Goal: Task Accomplishment & Management: Use online tool/utility

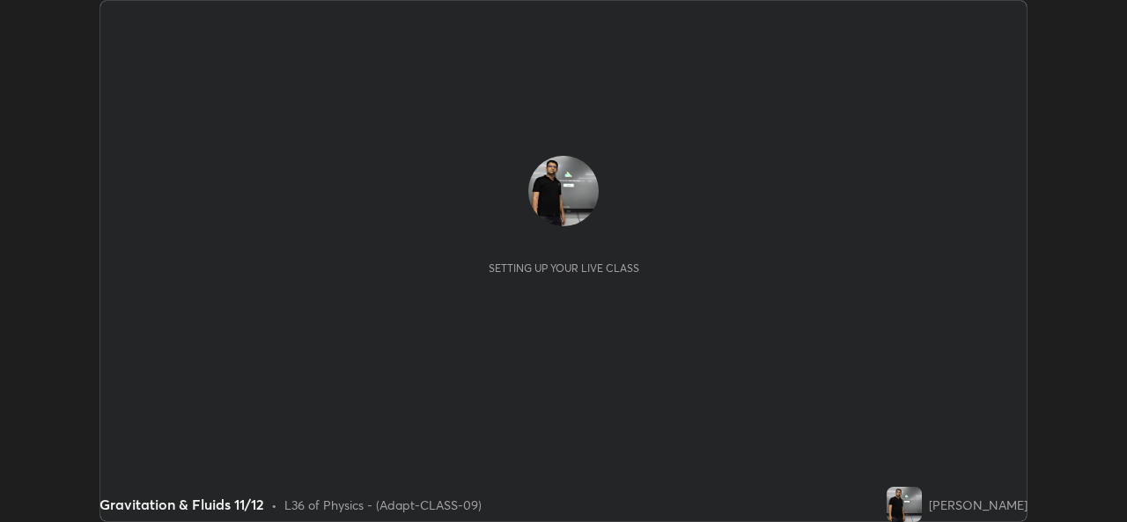
scroll to position [522, 1126]
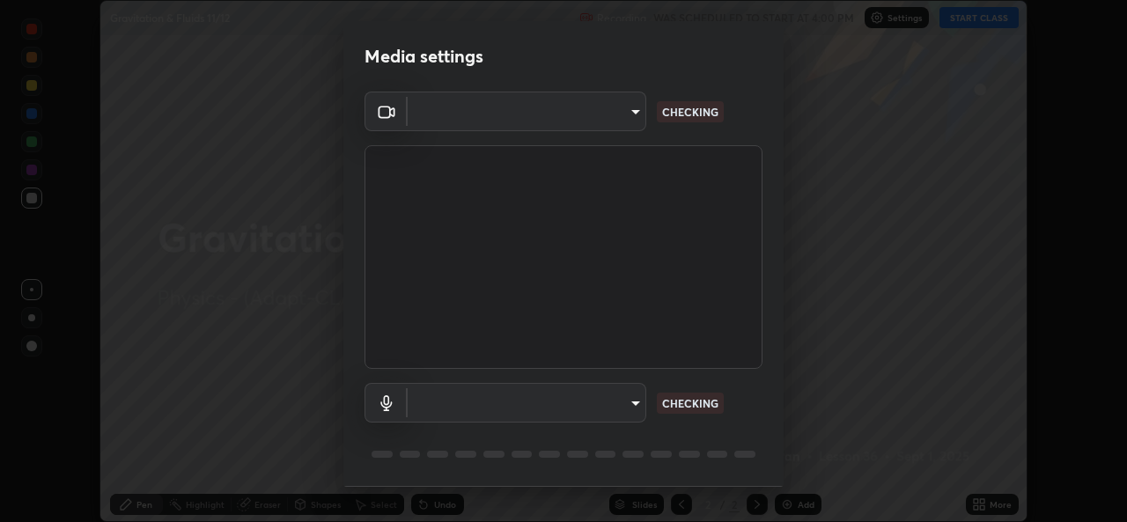
type input "162a4bef6d5de59660943d10e2777e2613c591b7fe343c7323db06c6e3c7e835"
type input "1d4febaa8ec43250a5abd803b4b9017d31c20cfa2482e27e93703920a67056a4"
click at [592, 400] on body "Erase all Gravitation & Fluids 11/12 Recording WAS SCHEDULED TO START AT 4:00 P…" at bounding box center [563, 261] width 1127 height 522
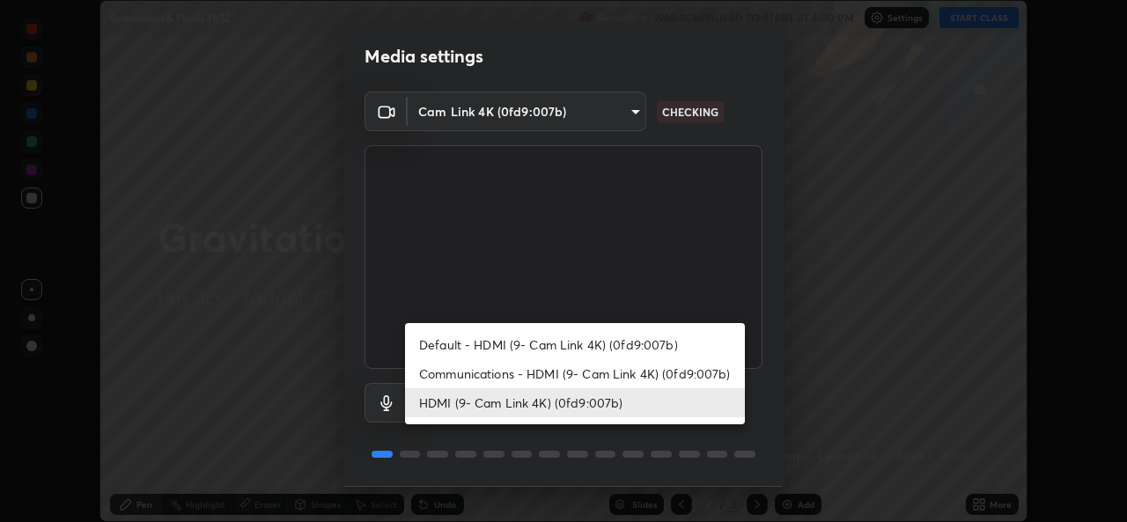
click at [599, 407] on li "HDMI (9- Cam Link 4K) (0fd9:007b)" at bounding box center [575, 402] width 340 height 29
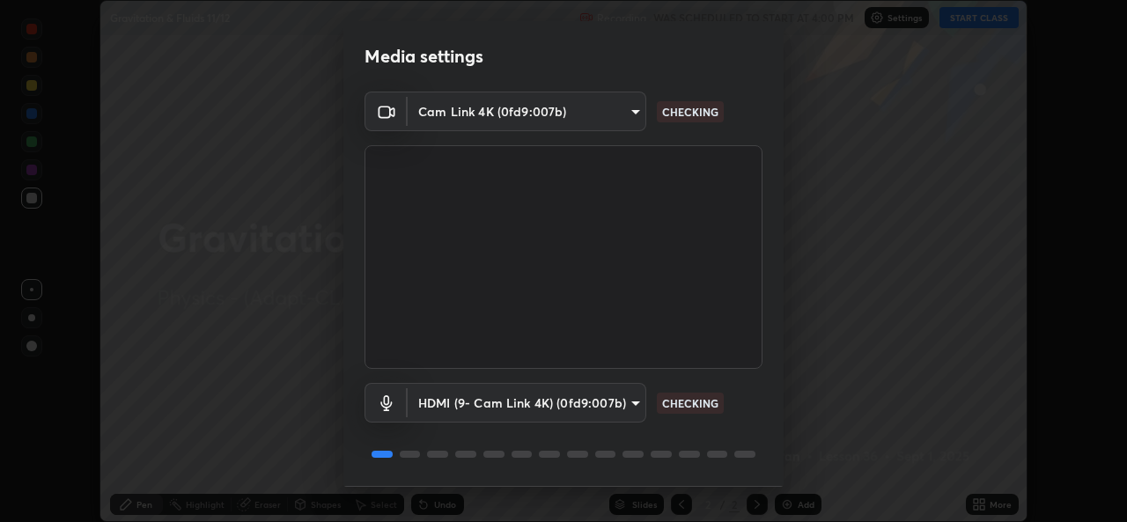
scroll to position [55, 0]
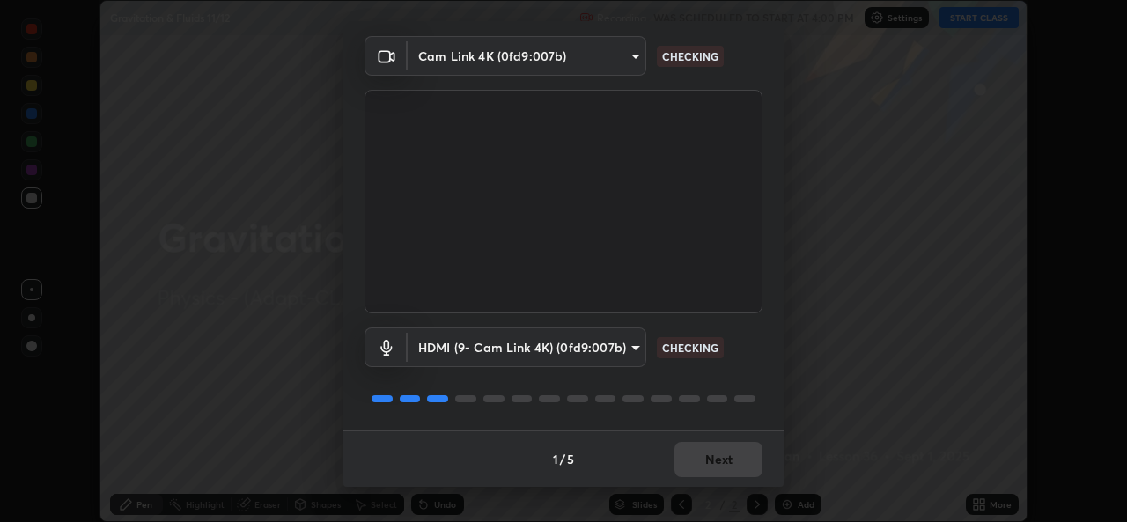
click at [703, 452] on div "1 / 5 Next" at bounding box center [563, 458] width 440 height 56
click at [707, 461] on div "1 / 5 Next" at bounding box center [563, 458] width 440 height 56
click at [713, 460] on div "1 / 5 Next" at bounding box center [563, 458] width 440 height 56
click at [721, 463] on div "1 / 5 Next" at bounding box center [563, 458] width 440 height 56
click at [728, 468] on div "1 / 5 Next" at bounding box center [563, 458] width 440 height 56
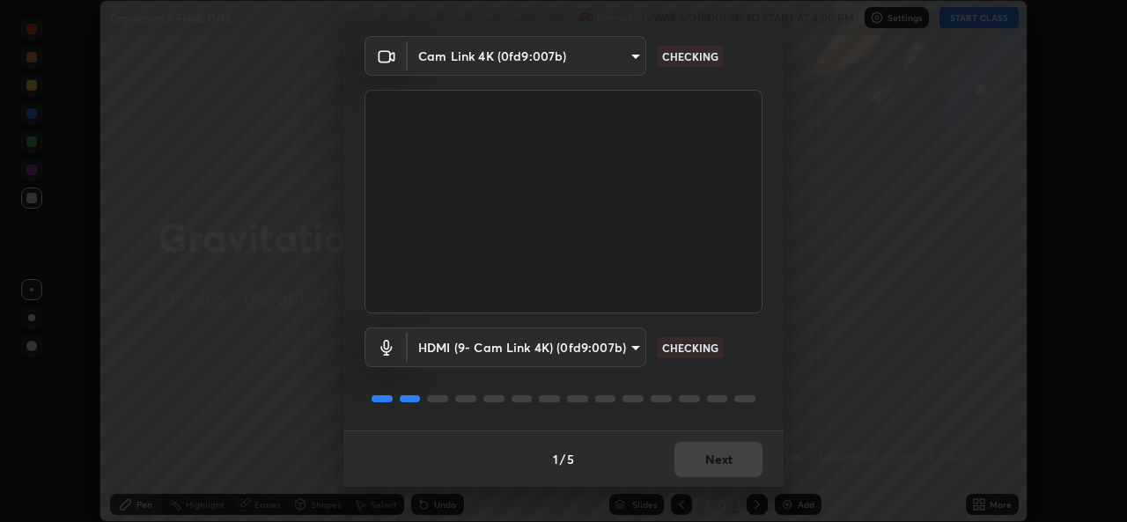
click at [728, 468] on div "1 / 5 Next" at bounding box center [563, 458] width 440 height 56
click at [729, 462] on div "1 / 5 Next" at bounding box center [563, 458] width 440 height 56
click at [730, 462] on div "1 / 5 Next" at bounding box center [563, 458] width 440 height 56
click at [732, 464] on div "1 / 5 Next" at bounding box center [563, 458] width 440 height 56
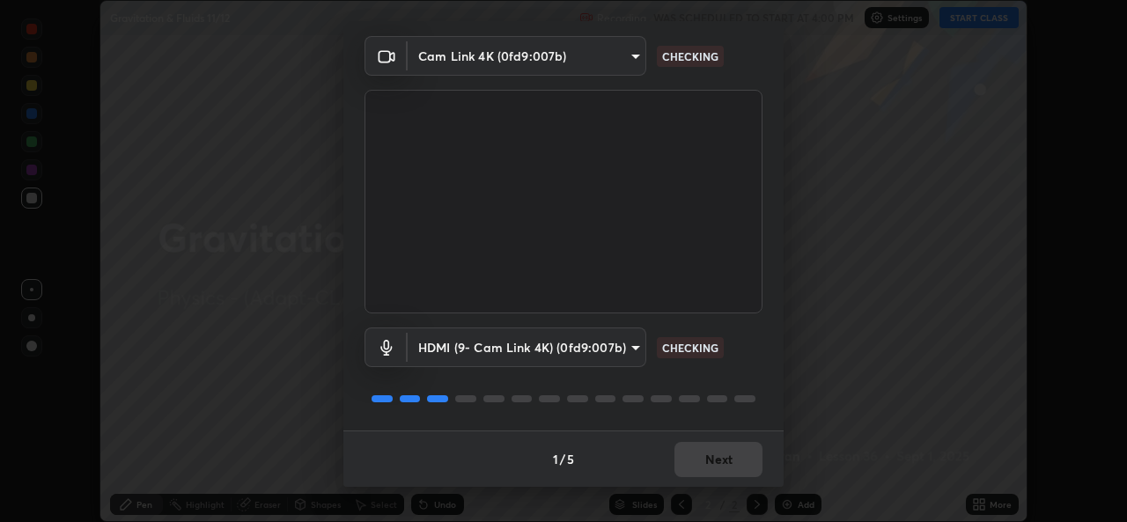
click at [734, 463] on div "1 / 5 Next" at bounding box center [563, 458] width 440 height 56
click at [731, 463] on div "1 / 5 Next" at bounding box center [563, 458] width 440 height 56
click at [731, 464] on div "1 / 5 Next" at bounding box center [563, 458] width 440 height 56
click at [731, 464] on button "Next" at bounding box center [718, 459] width 88 height 35
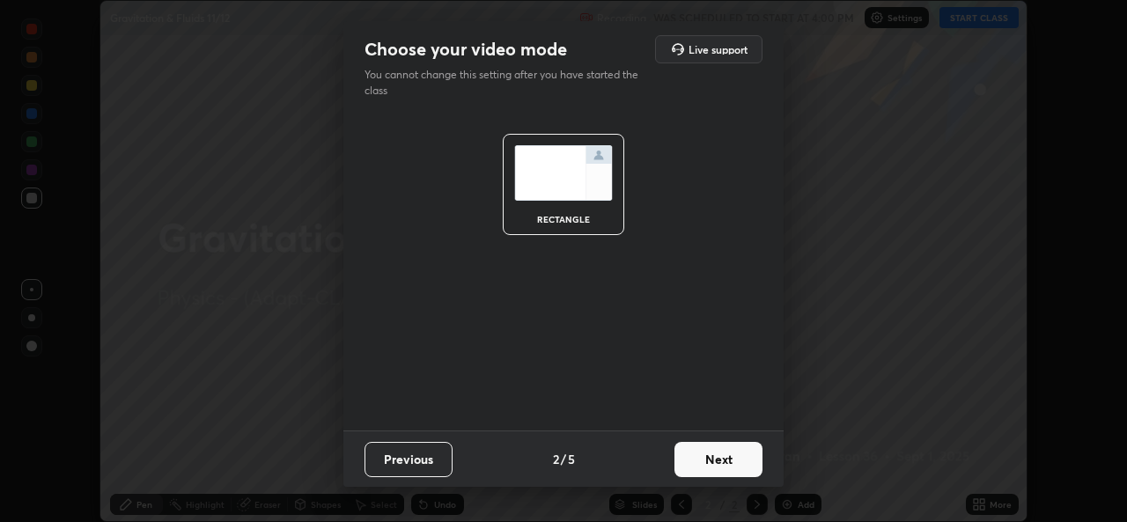
scroll to position [0, 0]
click at [731, 465] on button "Next" at bounding box center [718, 459] width 88 height 35
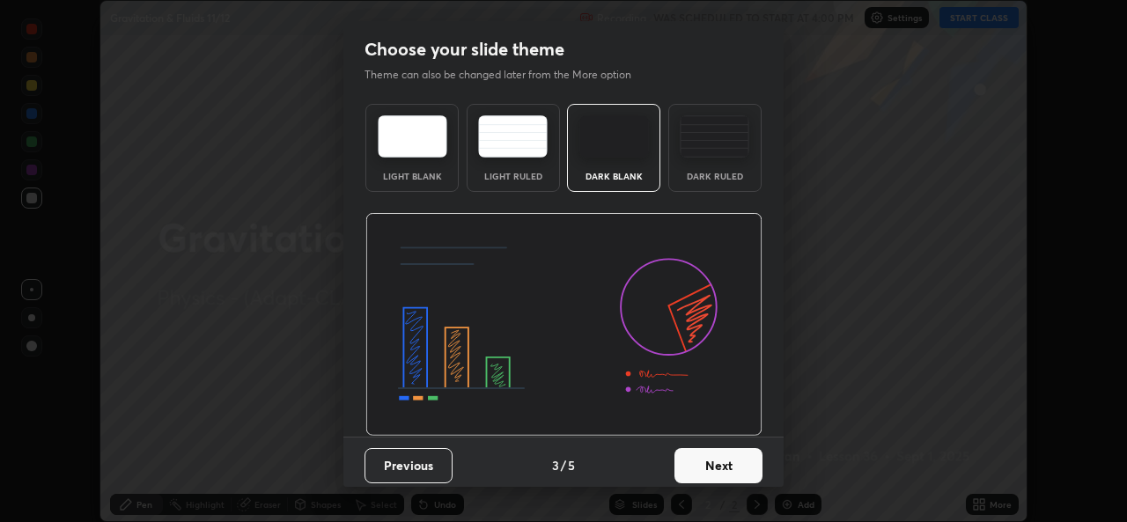
click at [736, 460] on button "Next" at bounding box center [718, 465] width 88 height 35
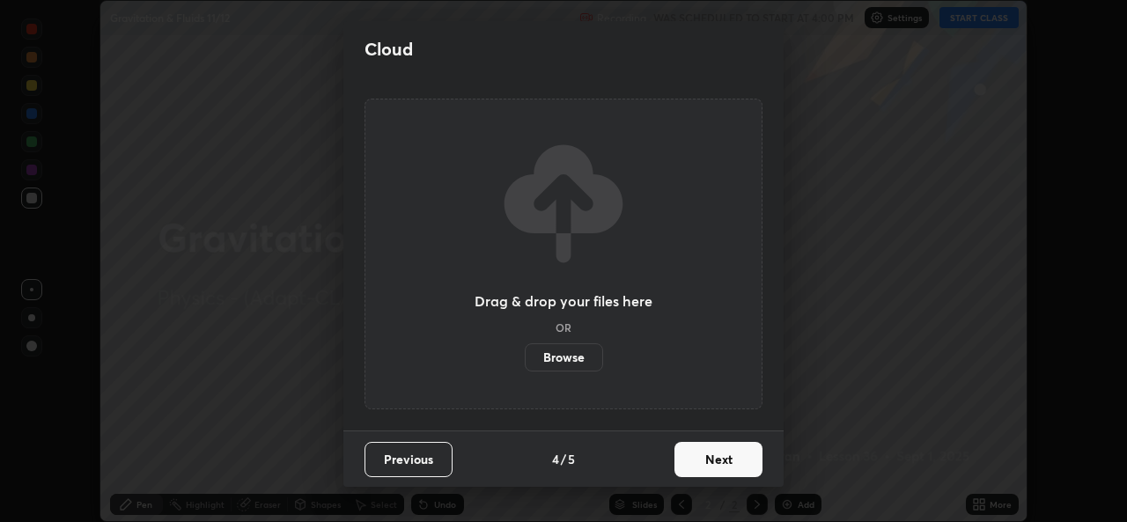
click at [745, 463] on button "Next" at bounding box center [718, 459] width 88 height 35
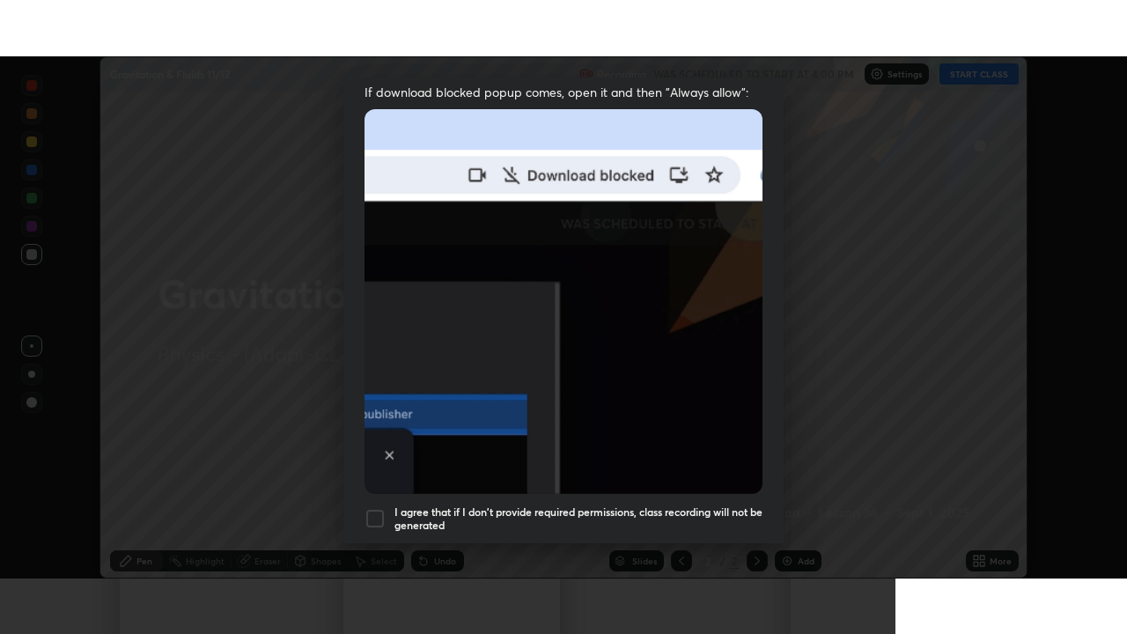
scroll to position [415, 0]
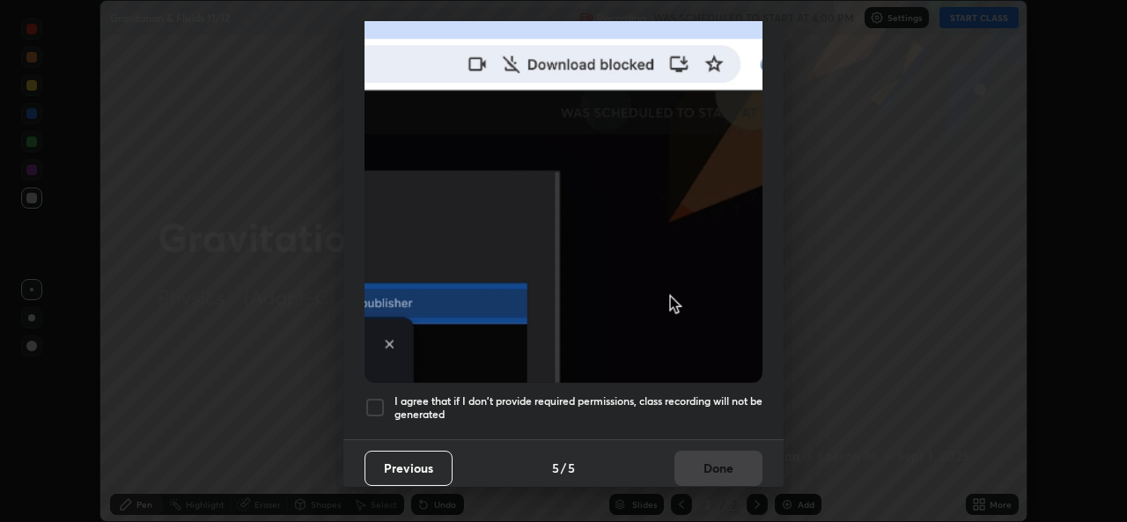
click at [373, 397] on div at bounding box center [374, 407] width 21 height 21
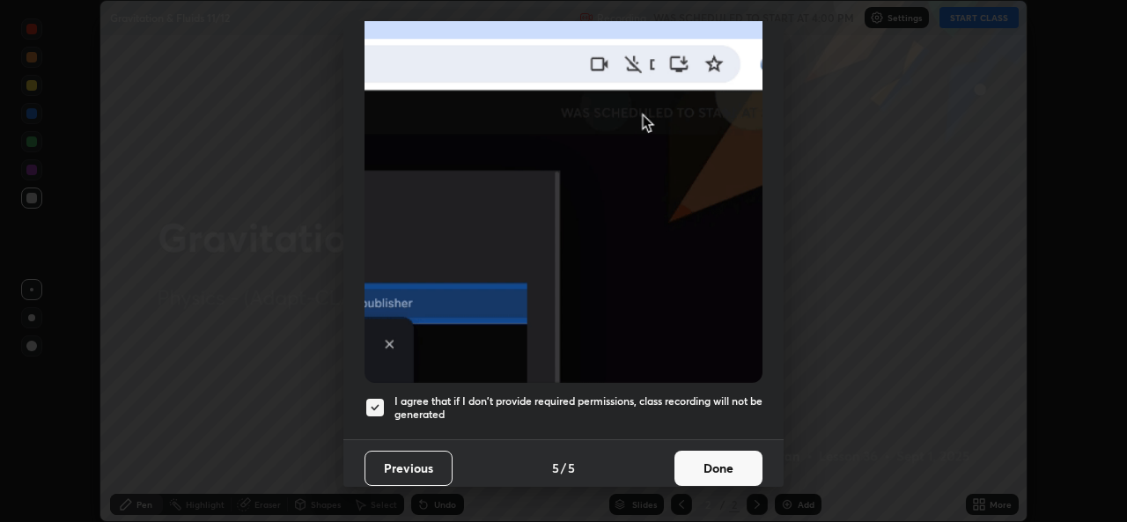
click at [690, 451] on button "Done" at bounding box center [718, 468] width 88 height 35
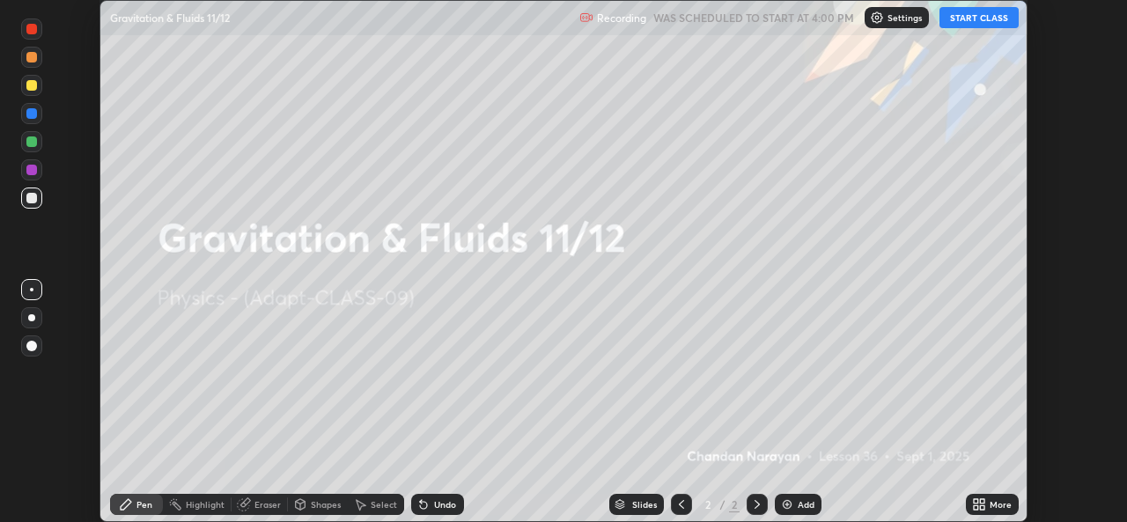
click at [975, 503] on icon at bounding box center [976, 501] width 4 height 4
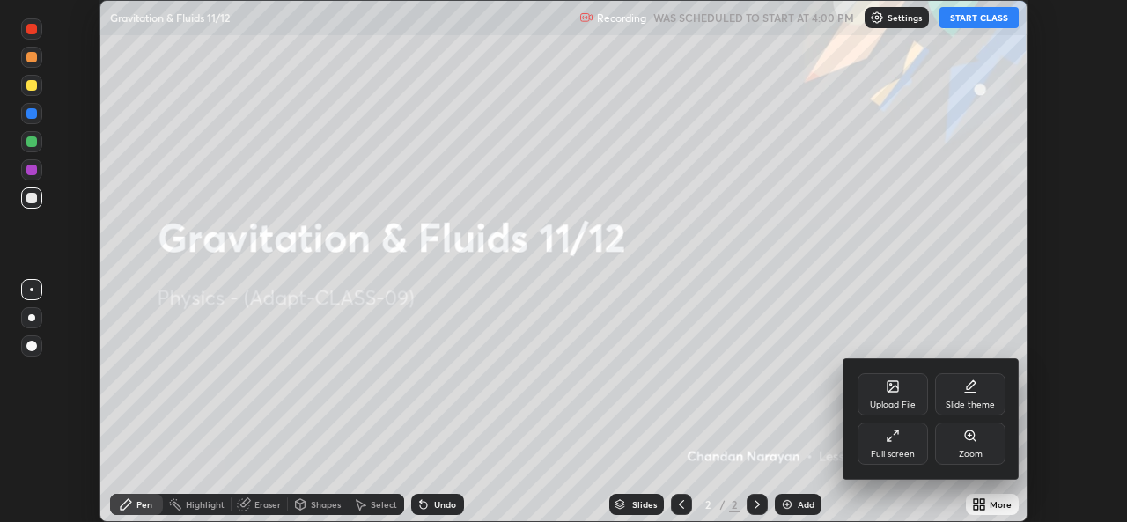
click at [883, 450] on div "Full screen" at bounding box center [893, 454] width 44 height 9
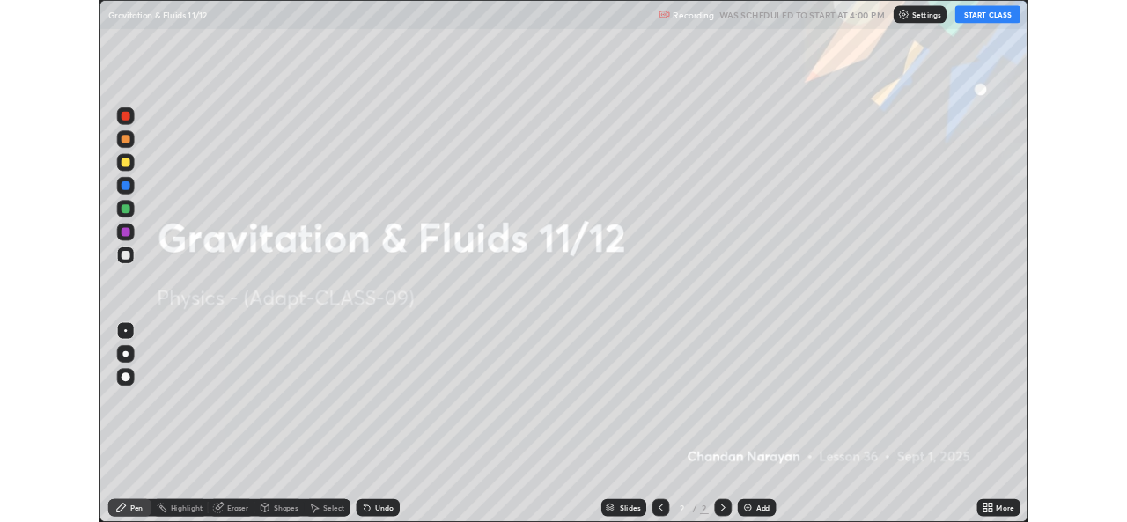
scroll to position [634, 1127]
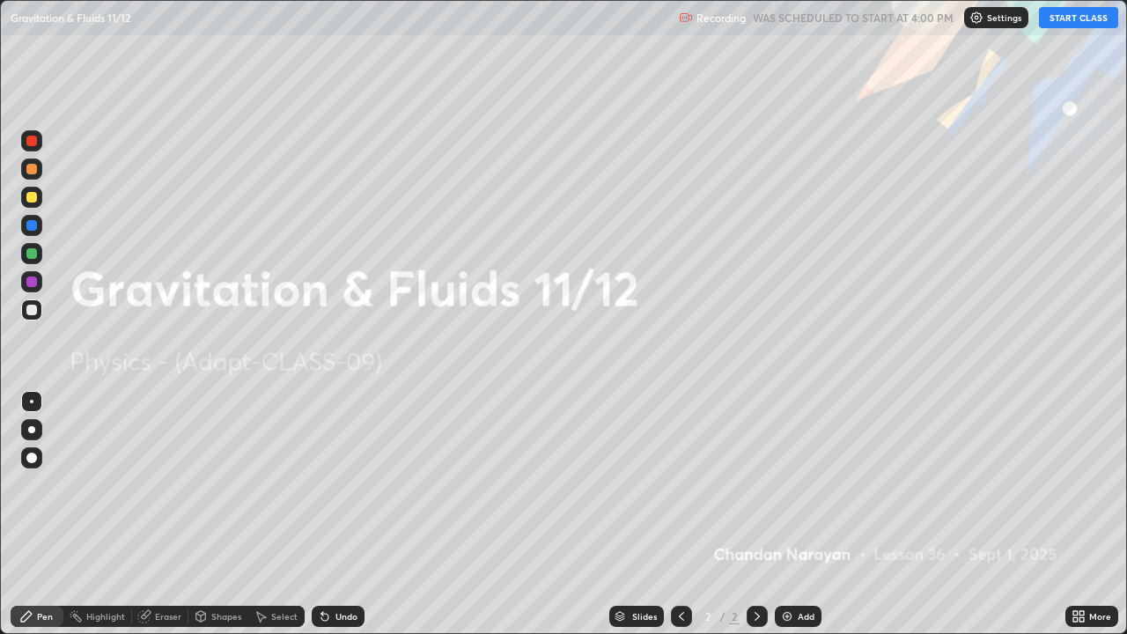
click at [1072, 24] on button "START CLASS" at bounding box center [1078, 17] width 79 height 21
click at [792, 521] on img at bounding box center [787, 616] width 14 height 14
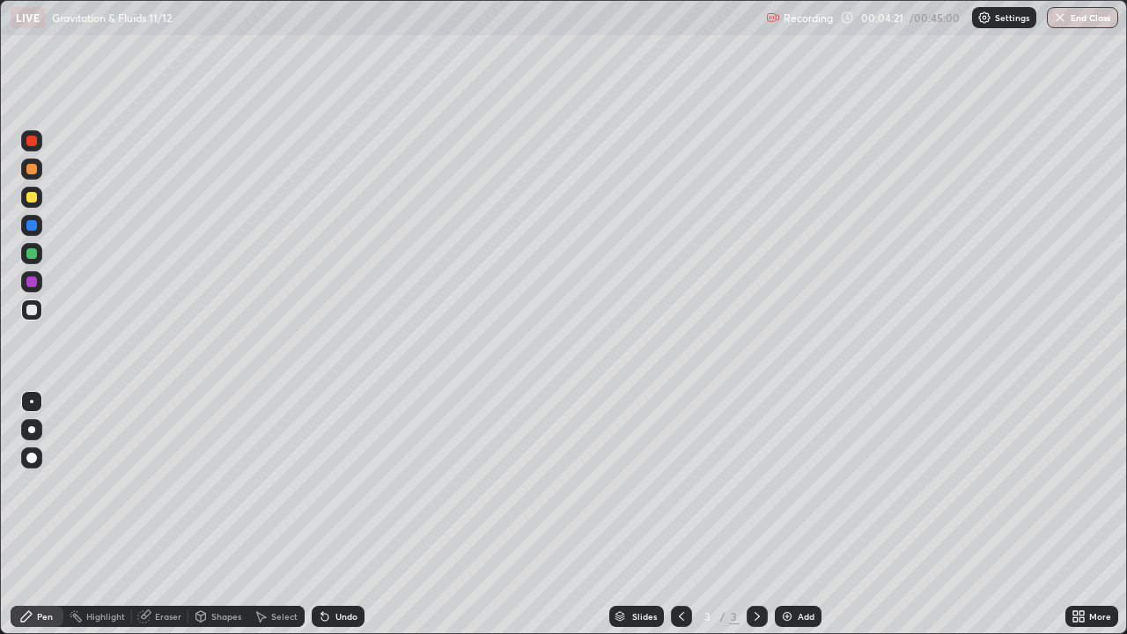
click at [338, 521] on div "Undo" at bounding box center [346, 616] width 22 height 9
click at [347, 521] on div "Undo" at bounding box center [346, 616] width 22 height 9
click at [335, 521] on div "Undo" at bounding box center [346, 616] width 22 height 9
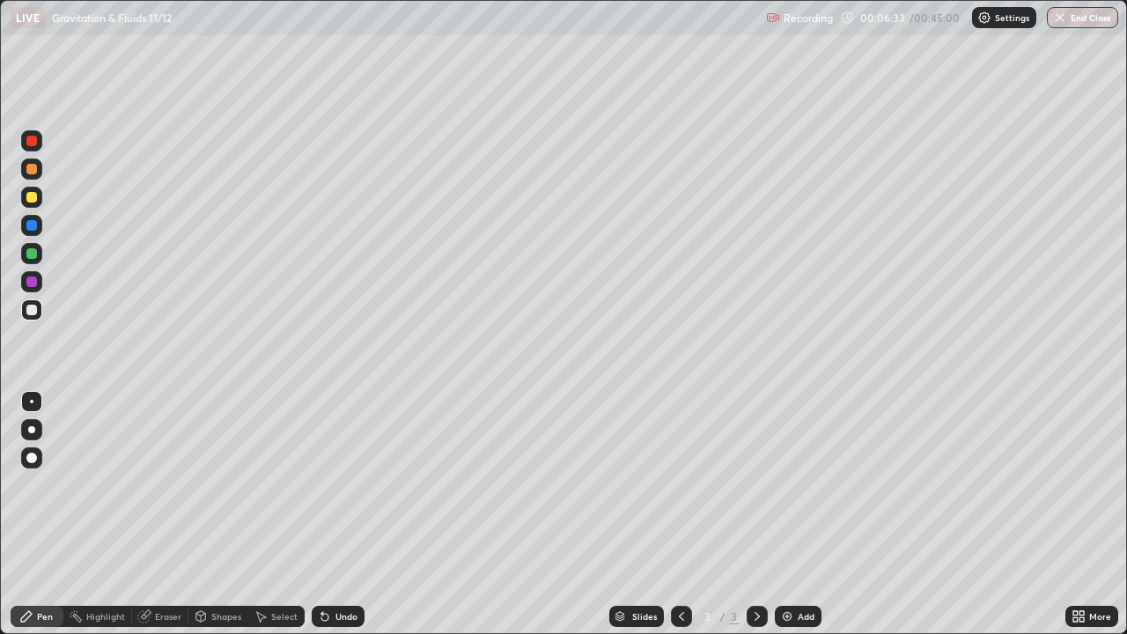
click at [327, 521] on icon at bounding box center [325, 616] width 14 height 14
click at [336, 521] on div "Undo" at bounding box center [346, 616] width 22 height 9
click at [793, 521] on div "Add" at bounding box center [798, 616] width 47 height 21
click at [338, 521] on div "Undo" at bounding box center [346, 616] width 22 height 9
click at [330, 521] on div "Undo" at bounding box center [338, 616] width 53 height 21
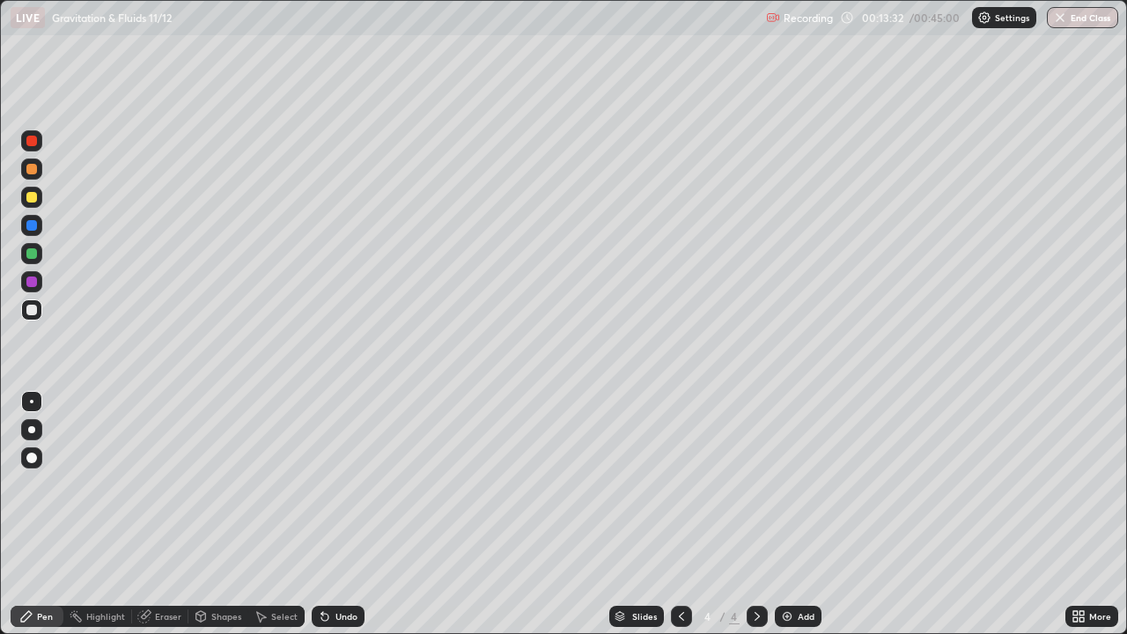
click at [335, 521] on div "Undo" at bounding box center [346, 616] width 22 height 9
click at [790, 521] on img at bounding box center [787, 616] width 14 height 14
click at [335, 521] on div "Undo" at bounding box center [346, 616] width 22 height 9
click at [328, 521] on icon at bounding box center [325, 616] width 14 height 14
click at [790, 521] on img at bounding box center [787, 616] width 14 height 14
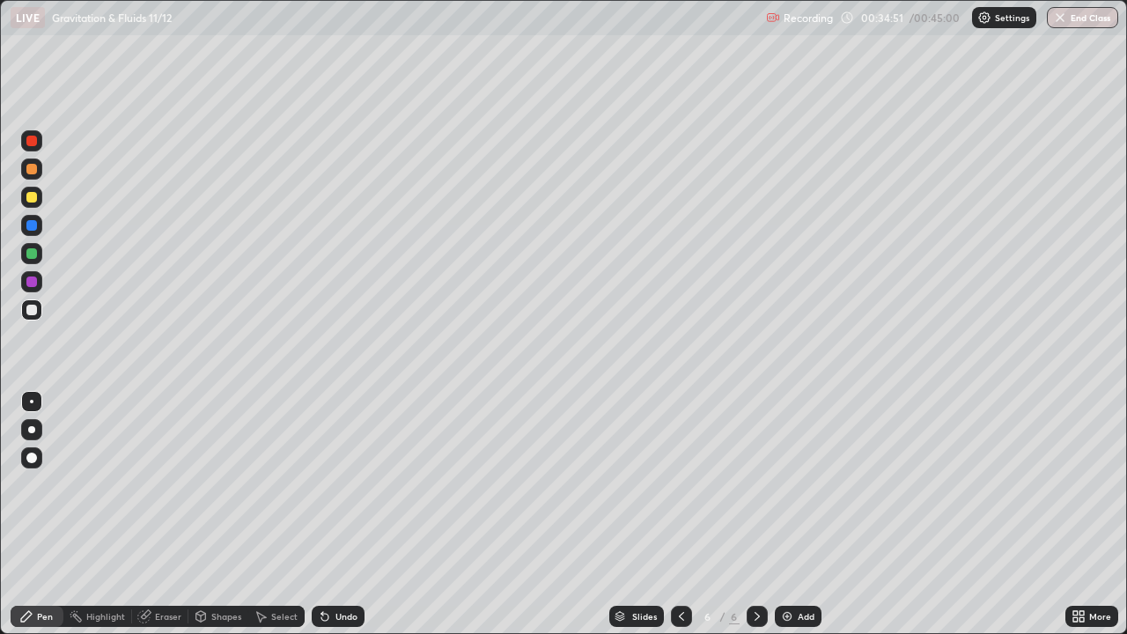
click at [335, 521] on div "Undo" at bounding box center [346, 616] width 22 height 9
click at [331, 521] on div "Undo" at bounding box center [338, 616] width 53 height 21
click at [36, 224] on div at bounding box center [31, 225] width 11 height 11
click at [38, 197] on div at bounding box center [31, 197] width 21 height 21
click at [680, 521] on icon at bounding box center [681, 616] width 14 height 14
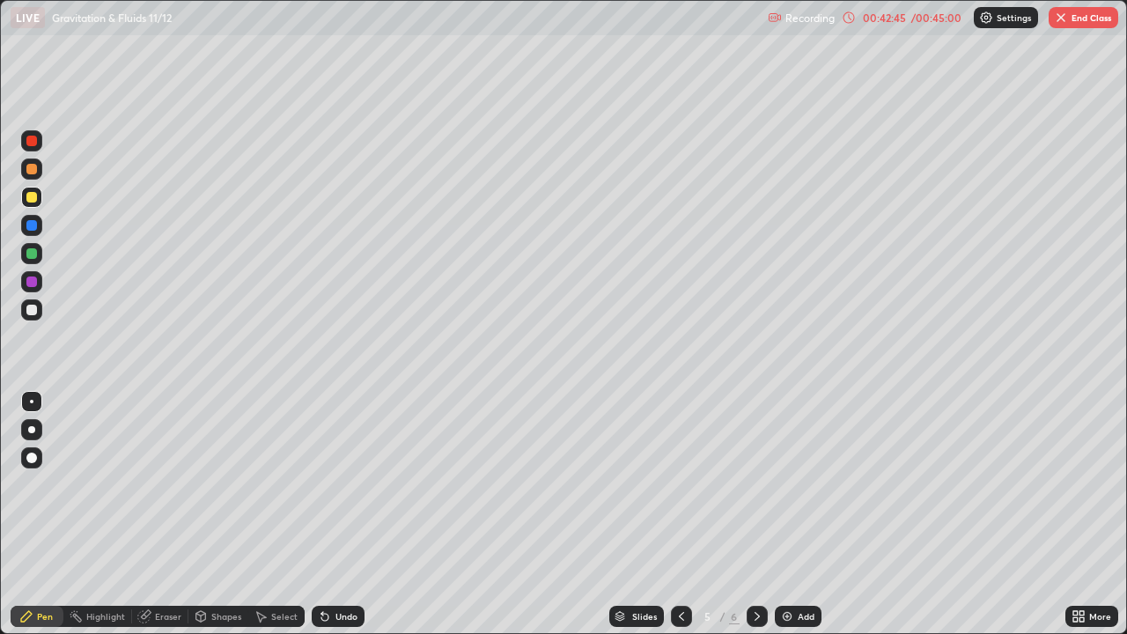
click at [680, 521] on div at bounding box center [681, 616] width 21 height 21
click at [1062, 20] on img "button" at bounding box center [1061, 18] width 14 height 14
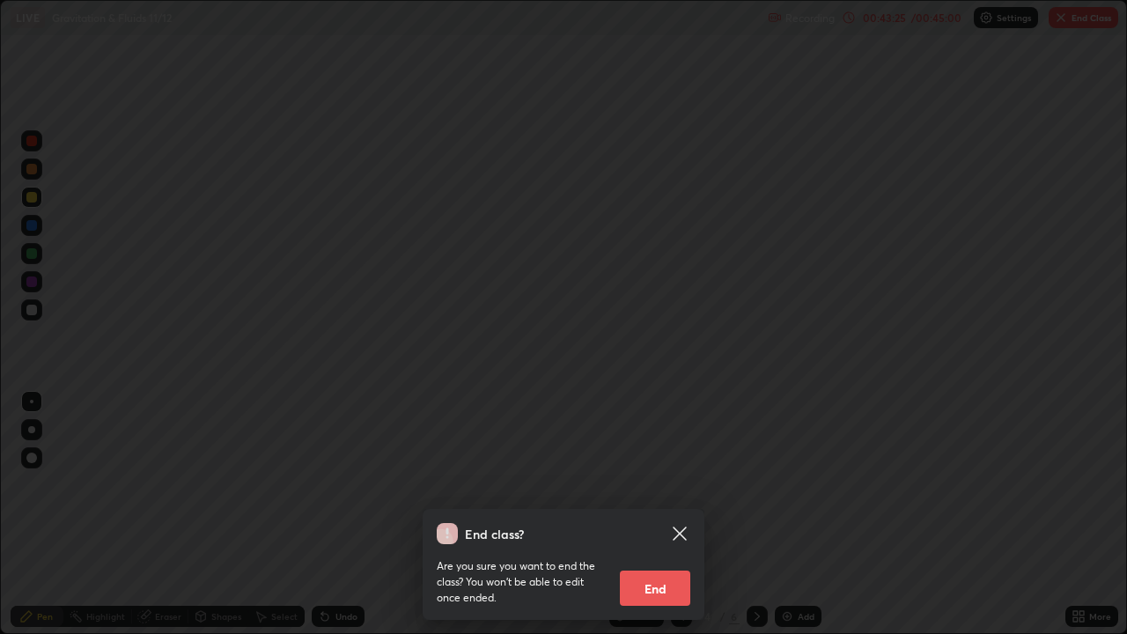
click at [654, 521] on button "End" at bounding box center [655, 587] width 70 height 35
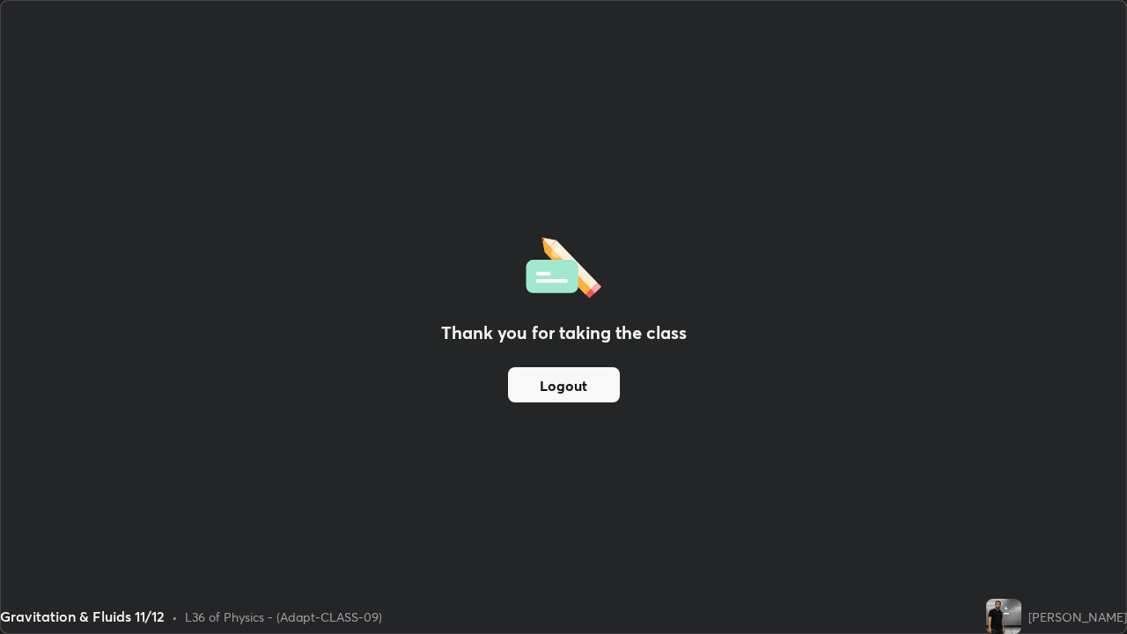
click at [572, 388] on button "Logout" at bounding box center [564, 384] width 112 height 35
click at [584, 382] on button "Logout" at bounding box center [564, 384] width 112 height 35
click at [597, 378] on button "Logout" at bounding box center [564, 384] width 112 height 35
click at [599, 386] on button "Logout" at bounding box center [564, 384] width 112 height 35
click at [603, 394] on button "Logout" at bounding box center [564, 384] width 112 height 35
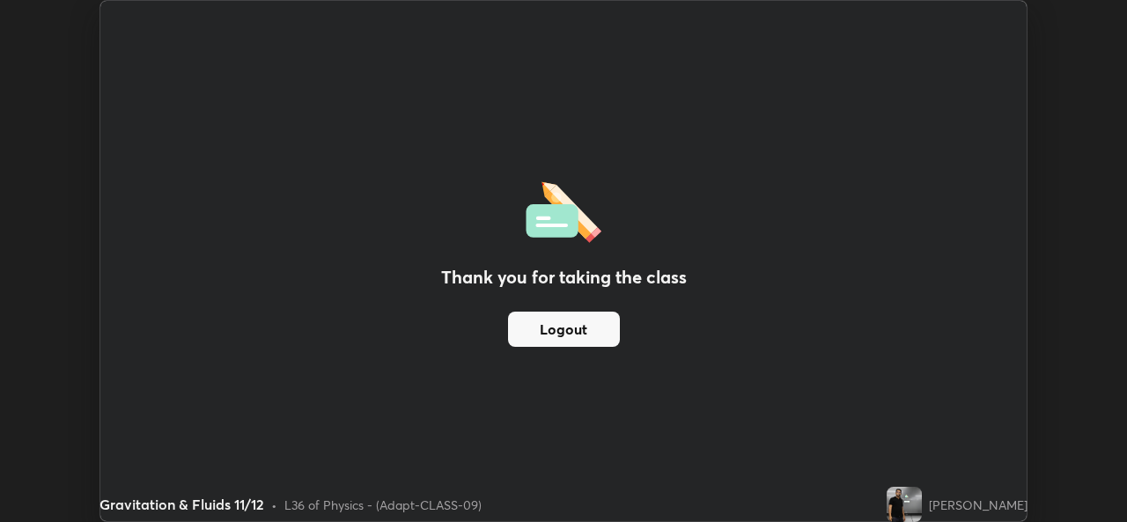
scroll to position [87499, 86895]
